Goal: Transaction & Acquisition: Purchase product/service

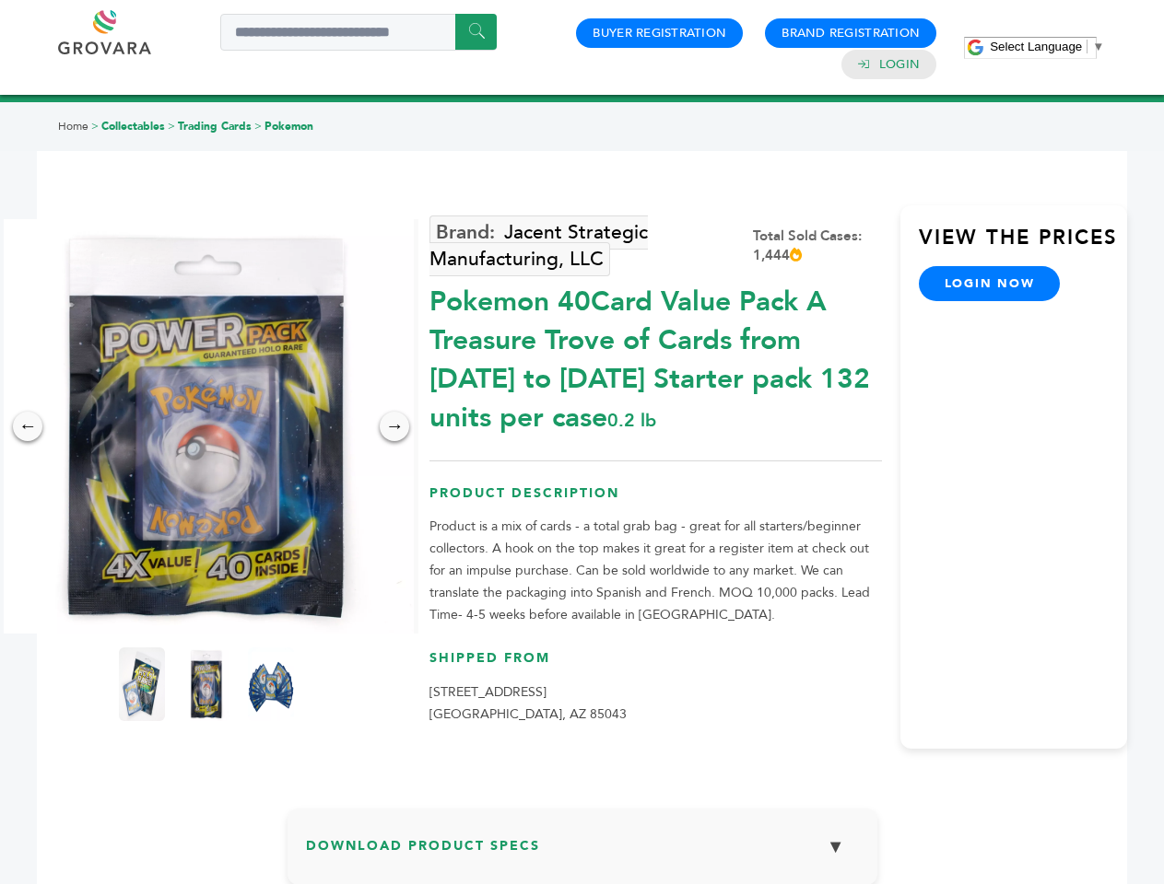
click at [1047, 46] on span "Select Language" at bounding box center [1035, 47] width 92 height 14
click at [206, 427] on img at bounding box center [206, 426] width 415 height 415
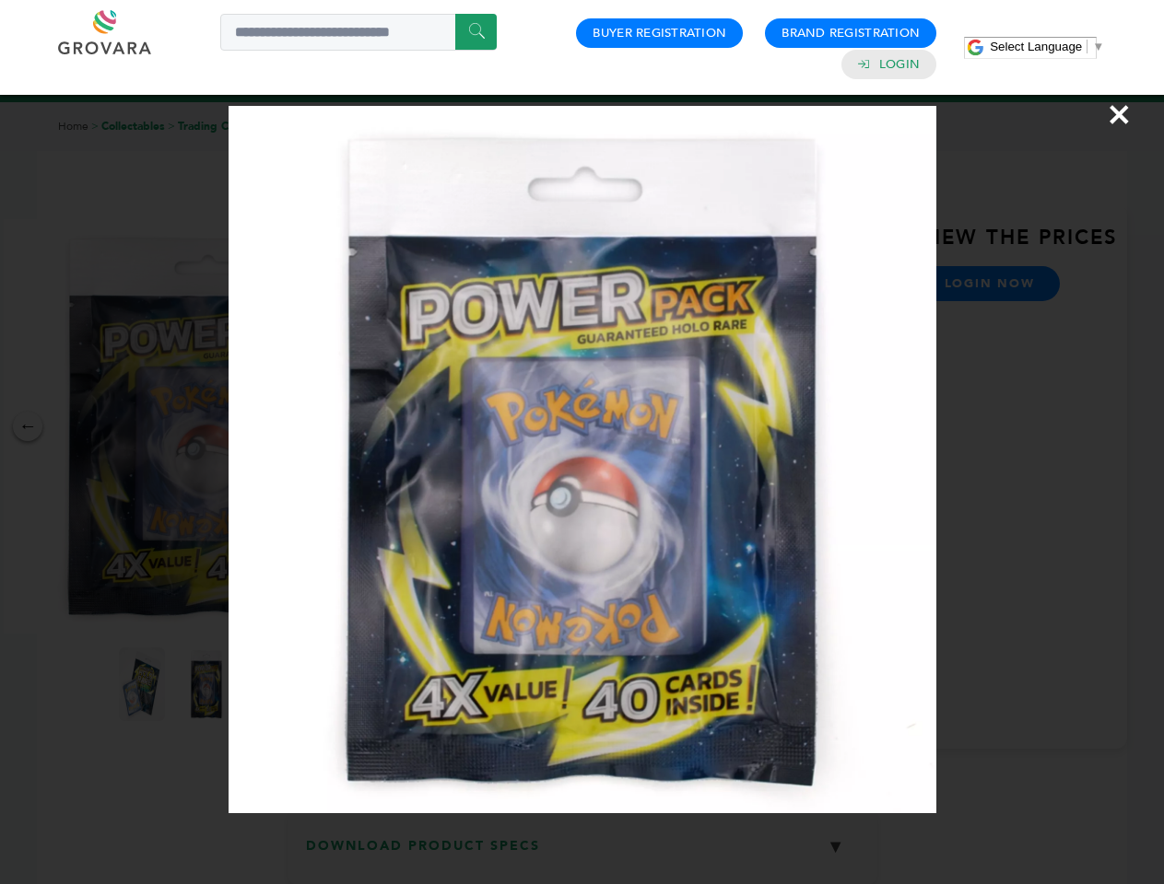
click at [28, 427] on div "×" at bounding box center [582, 442] width 1164 height 884
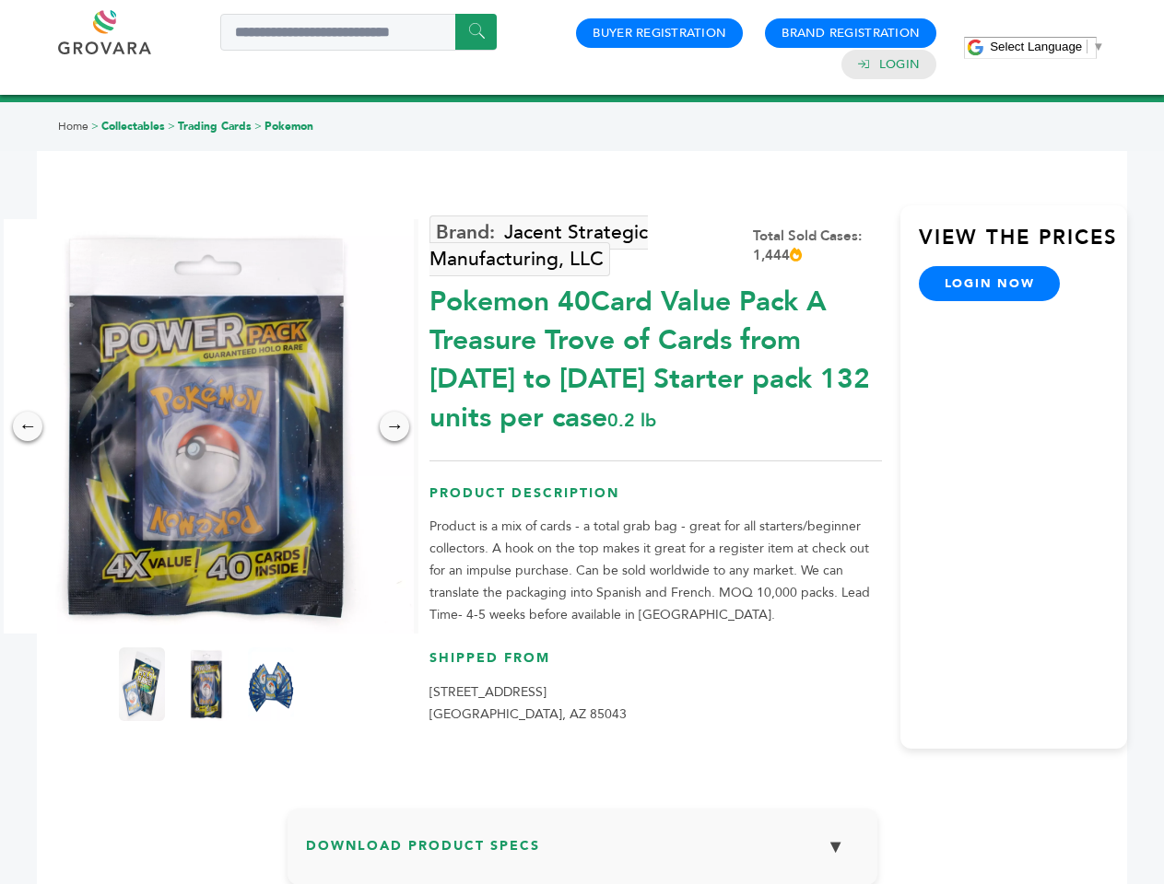
click at [394, 427] on div "→" at bounding box center [394, 426] width 29 height 29
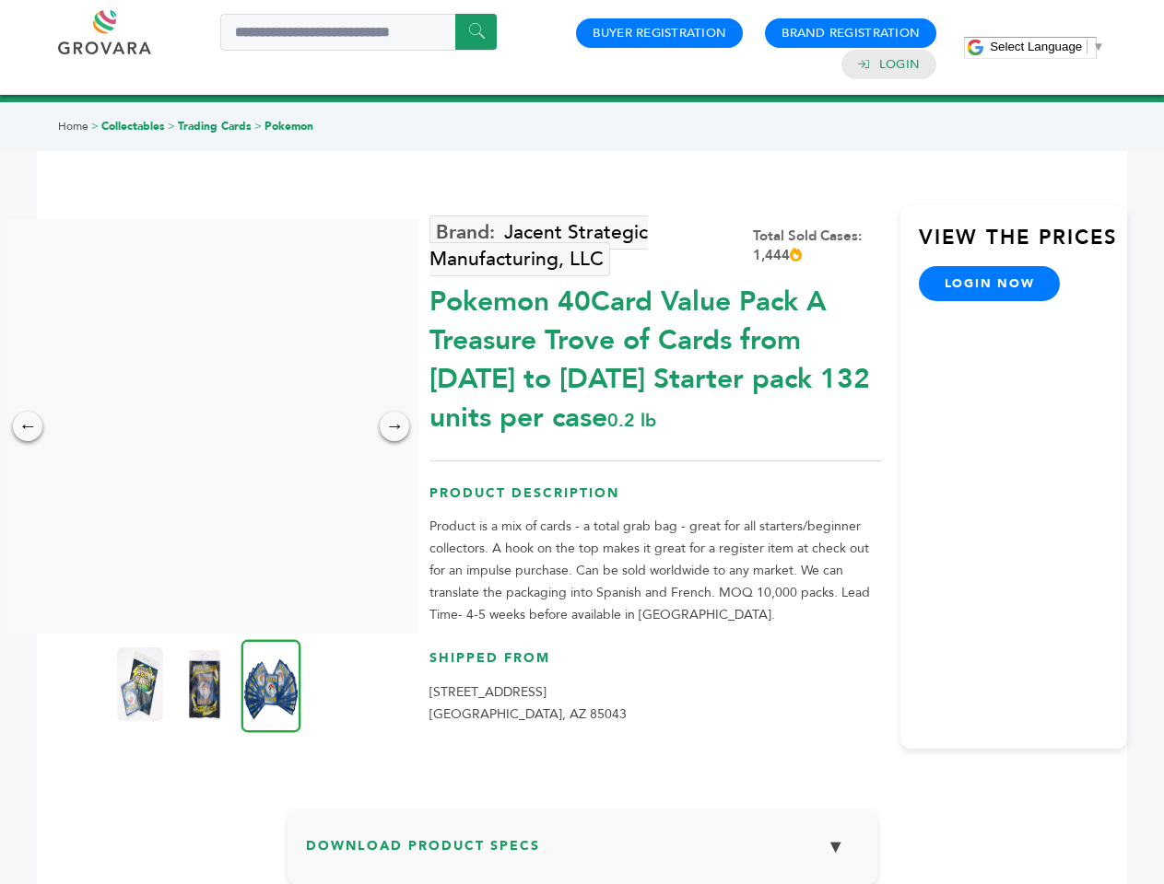
click at [142, 685] on img at bounding box center [140, 685] width 46 height 74
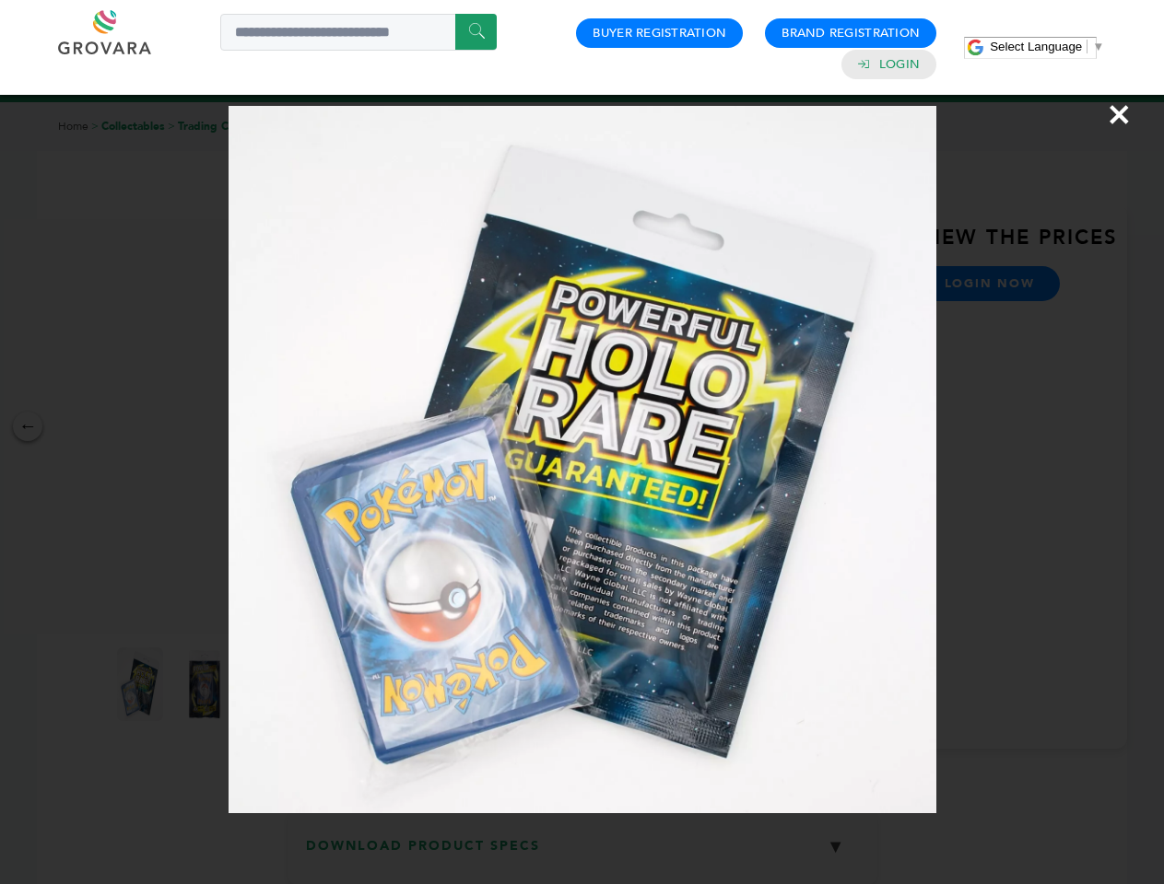
click at [206, 685] on div "×" at bounding box center [582, 442] width 1164 height 884
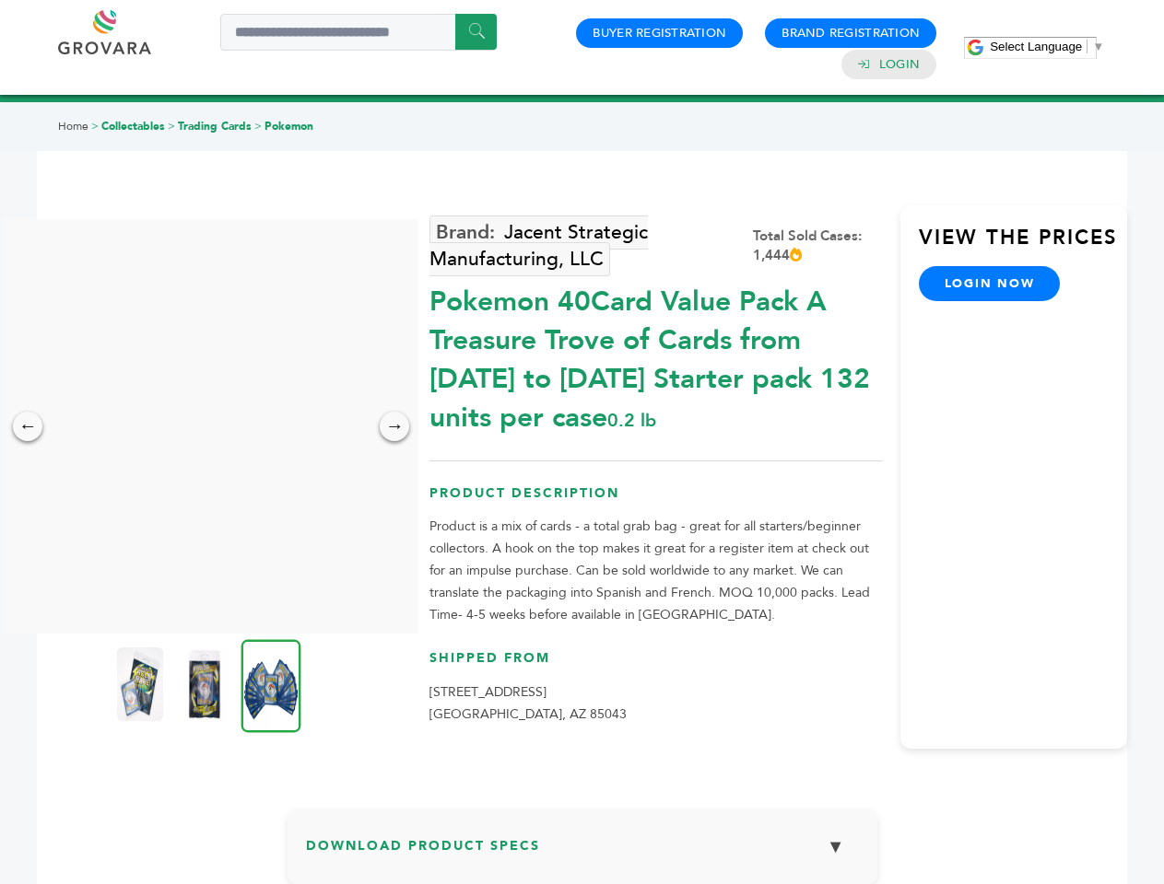
click at [271, 685] on img at bounding box center [271, 685] width 60 height 93
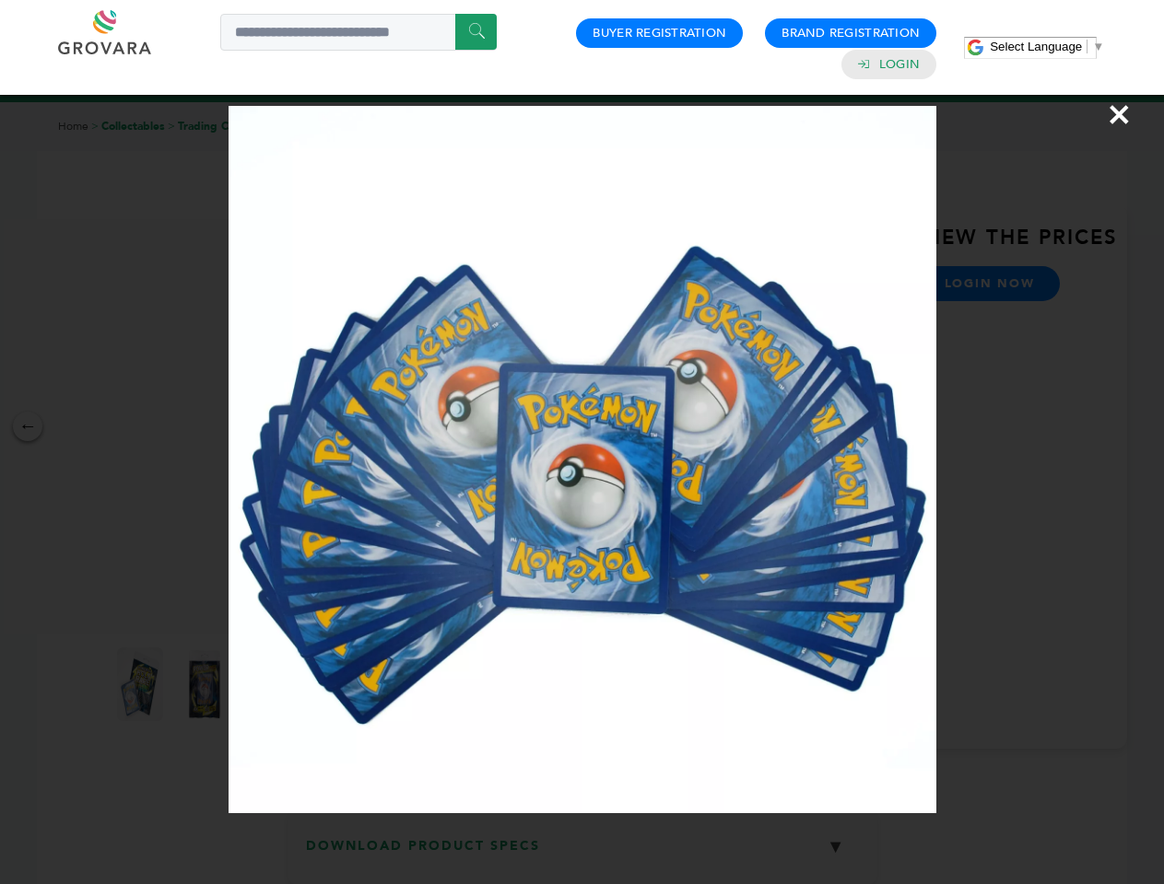
click at [582, 854] on div "×" at bounding box center [582, 442] width 1164 height 884
